Goal: Transaction & Acquisition: Register for event/course

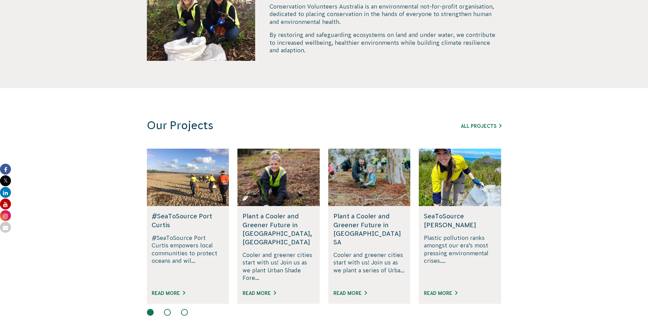
scroll to position [342, 0]
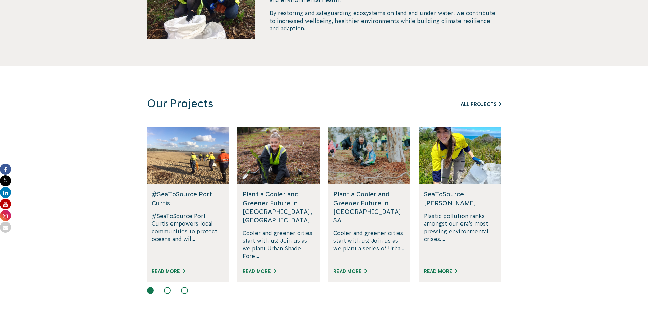
click at [490, 107] on link "All Projects" at bounding box center [481, 103] width 41 height 5
click at [487, 103] on link "All Projects" at bounding box center [481, 103] width 41 height 5
click at [168, 287] on button at bounding box center [167, 290] width 7 height 7
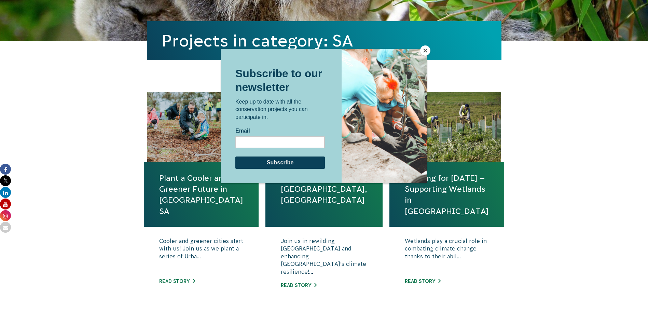
scroll to position [171, 0]
click at [423, 52] on button "Close" at bounding box center [425, 50] width 10 height 10
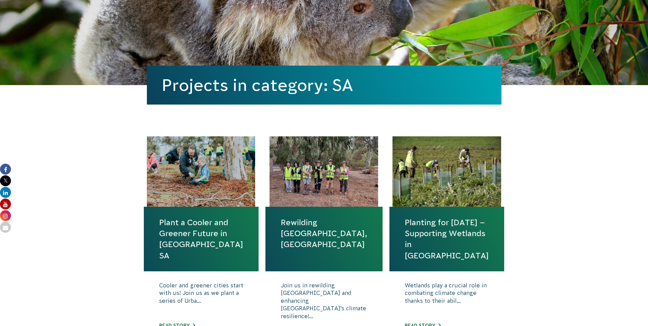
scroll to position [137, 0]
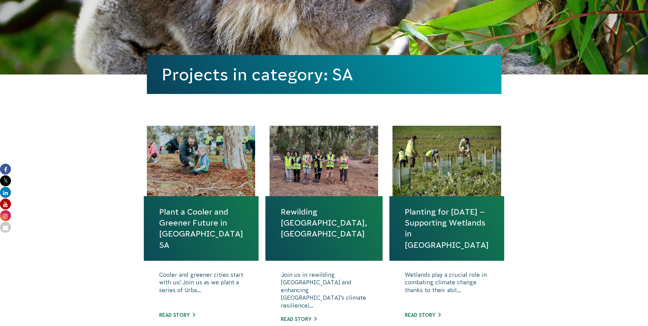
click at [433, 221] on link "Planting for [DATE] – Supporting Wetlands in [GEOGRAPHIC_DATA]" at bounding box center [447, 228] width 84 height 44
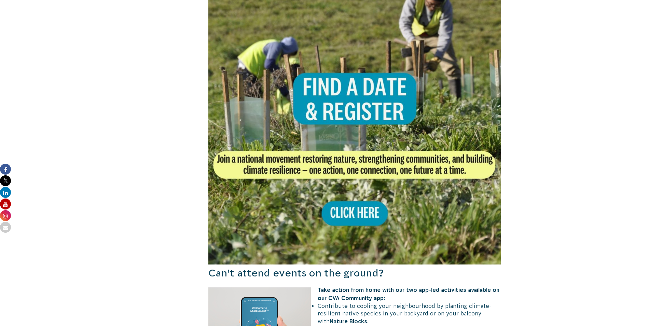
scroll to position [444, 0]
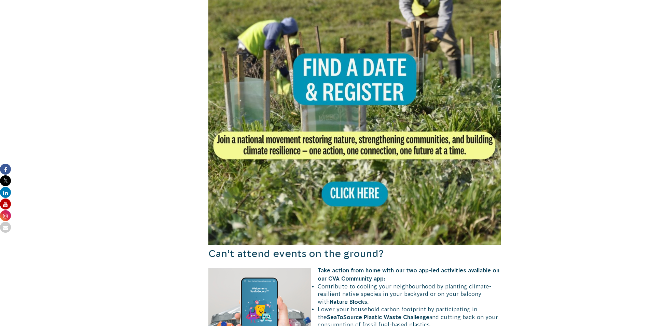
click at [347, 198] on img at bounding box center [354, 98] width 293 height 293
